Goal: Task Accomplishment & Management: Use online tool/utility

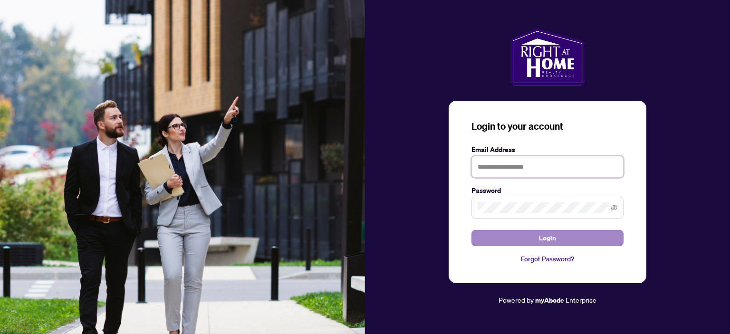
type input "**********"
click at [566, 240] on button "Login" at bounding box center [547, 238] width 152 height 16
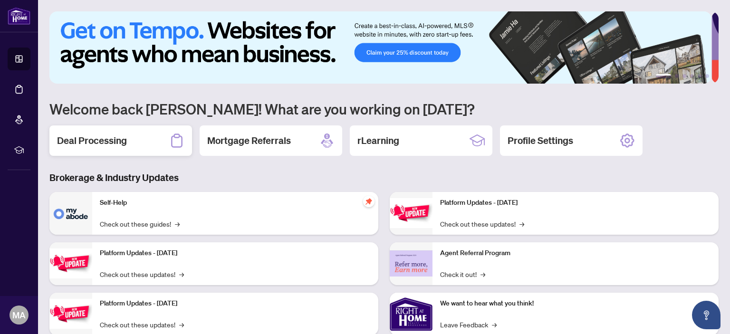
click at [94, 137] on h2 "Deal Processing" at bounding box center [92, 140] width 70 height 13
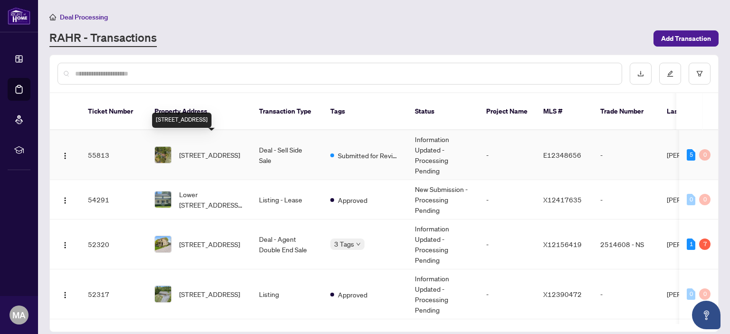
click at [228, 150] on span "[STREET_ADDRESS]" at bounding box center [209, 155] width 61 height 10
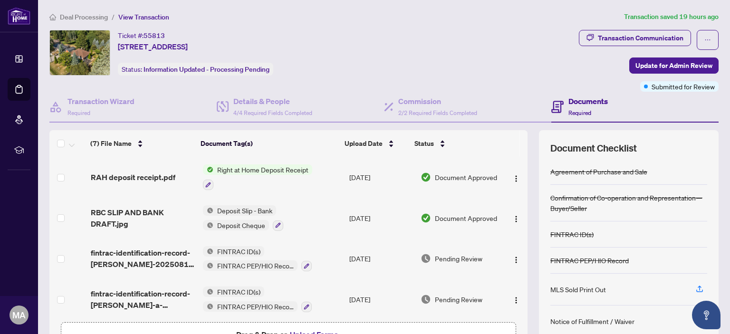
click at [242, 172] on span "Right at Home Deposit Receipt" at bounding box center [262, 169] width 99 height 10
click at [165, 176] on span "RAH deposit receipt.pdf" at bounding box center [133, 176] width 85 height 11
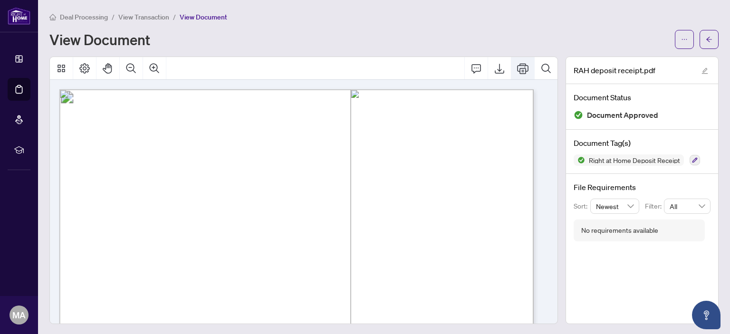
click at [517, 67] on icon "Print" at bounding box center [522, 68] width 11 height 10
